Goal: Task Accomplishment & Management: Manage account settings

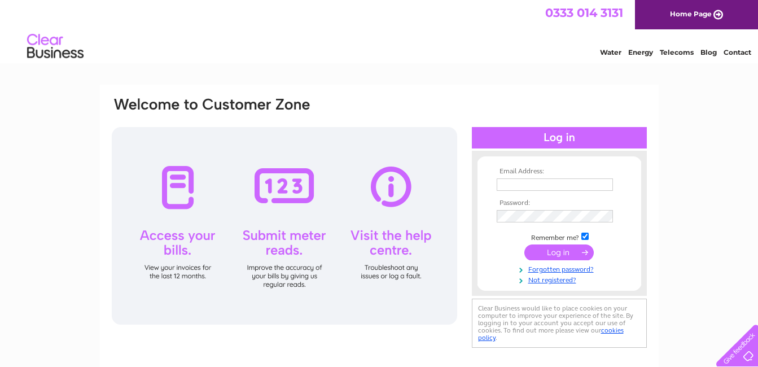
type input "[EMAIL_ADDRESS][DOMAIN_NAME]"
click at [563, 248] on input "submit" at bounding box center [559, 252] width 69 height 16
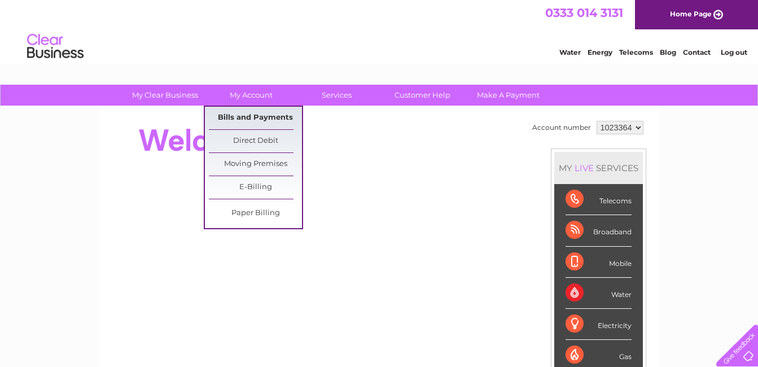
click at [230, 117] on link "Bills and Payments" at bounding box center [255, 118] width 93 height 23
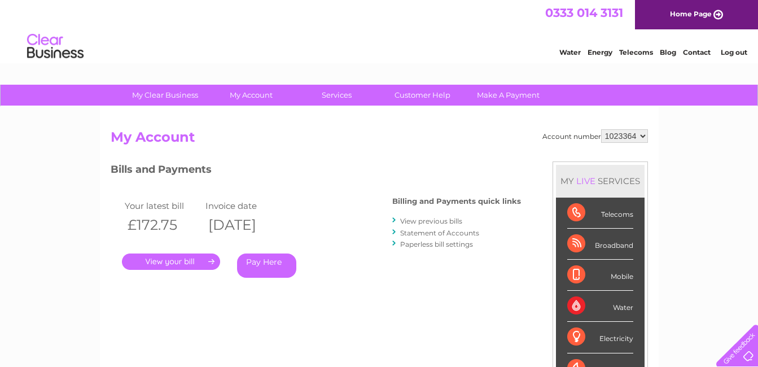
click at [184, 257] on link "." at bounding box center [171, 262] width 98 height 16
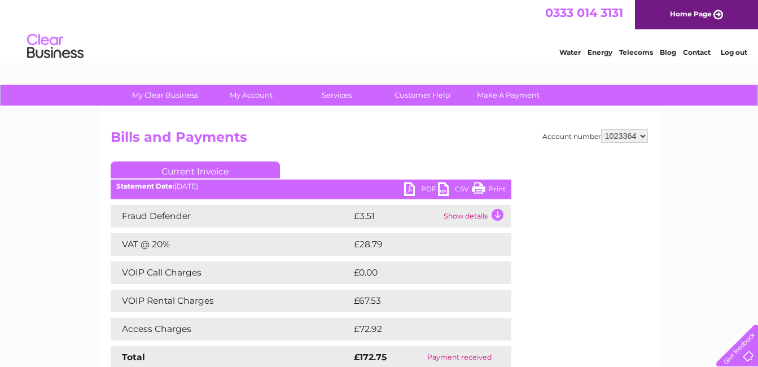
click at [410, 186] on link "PDF" at bounding box center [421, 190] width 34 height 16
